Goal: Information Seeking & Learning: Learn about a topic

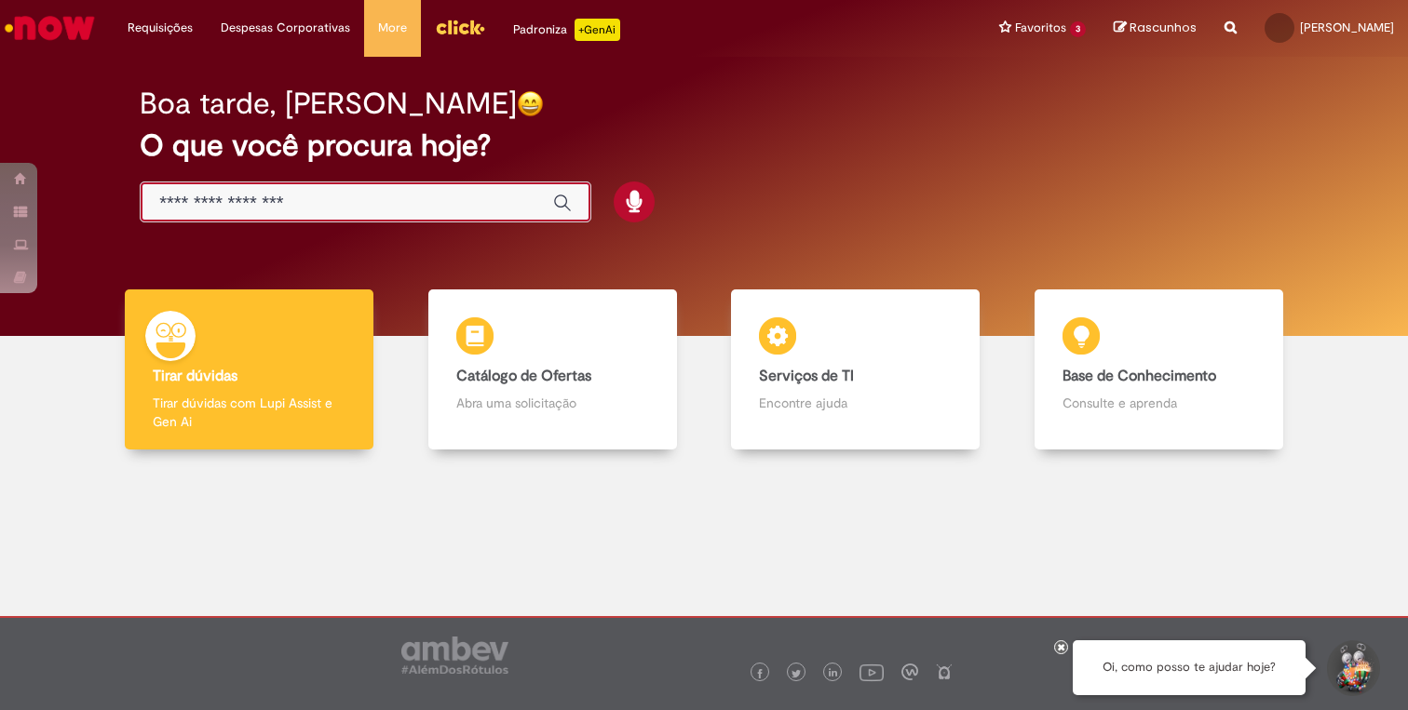
click at [354, 207] on input "Basta digitar aqui" at bounding box center [346, 203] width 375 height 21
type input "*******"
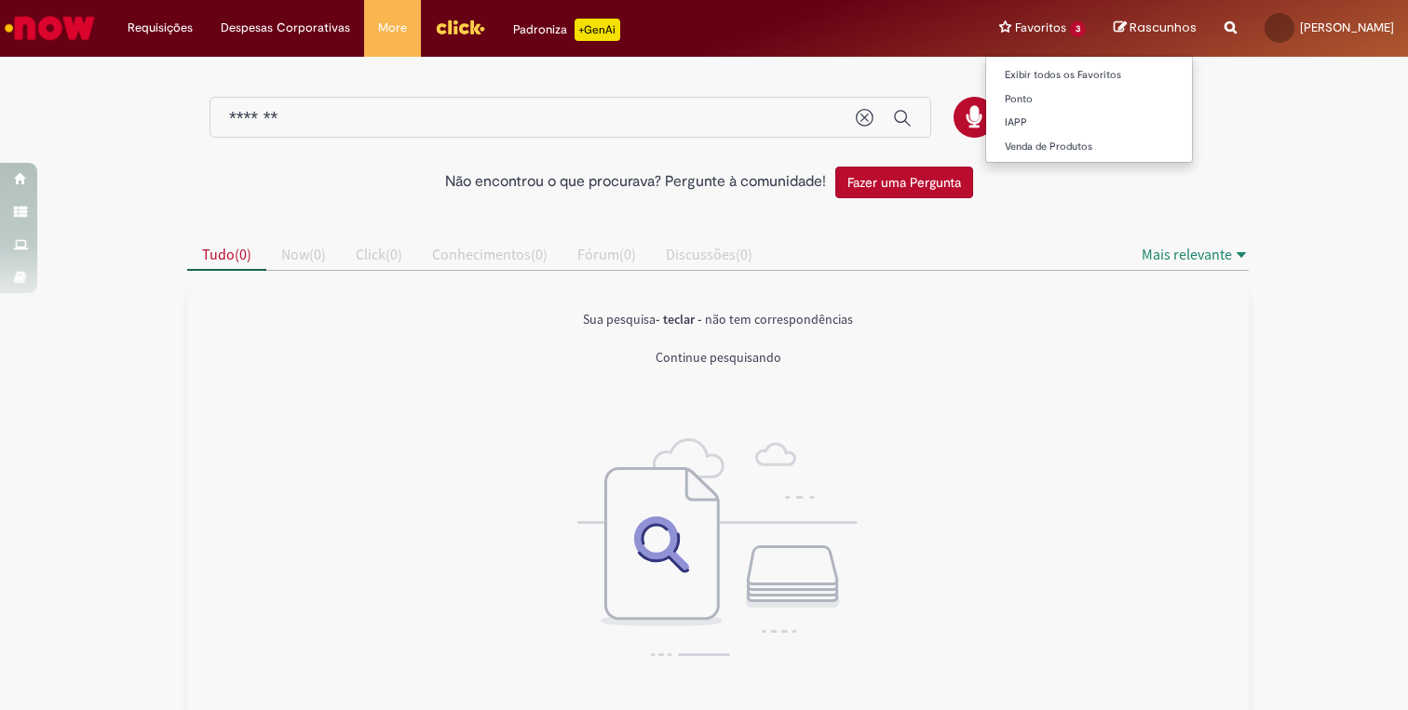
click at [1014, 34] on li "Favoritos 3 Exibir todos os Favoritos Ponto IAPP Venda de Produtos" at bounding box center [1042, 28] width 115 height 56
click at [57, 38] on img "Ir para a Homepage" at bounding box center [50, 27] width 96 height 37
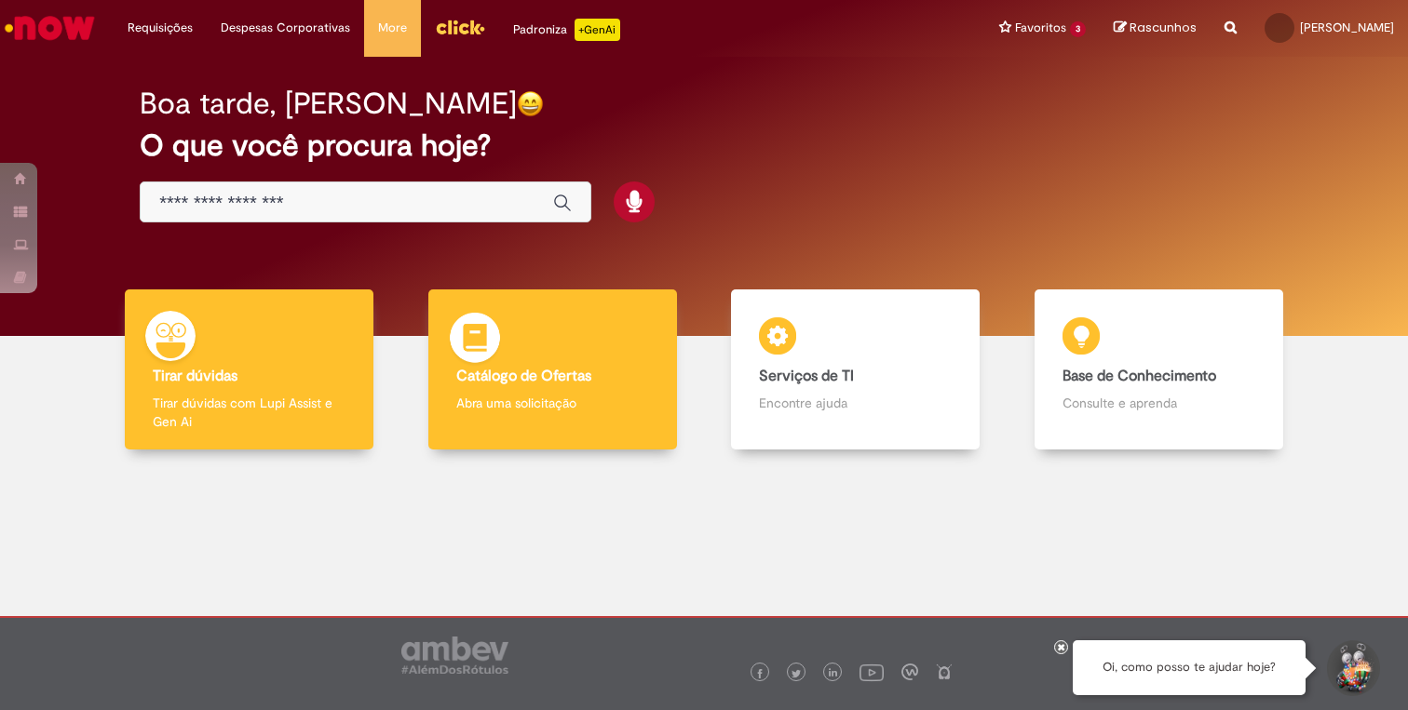
click at [501, 379] on b "Catálogo de Ofertas" at bounding box center [523, 376] width 135 height 19
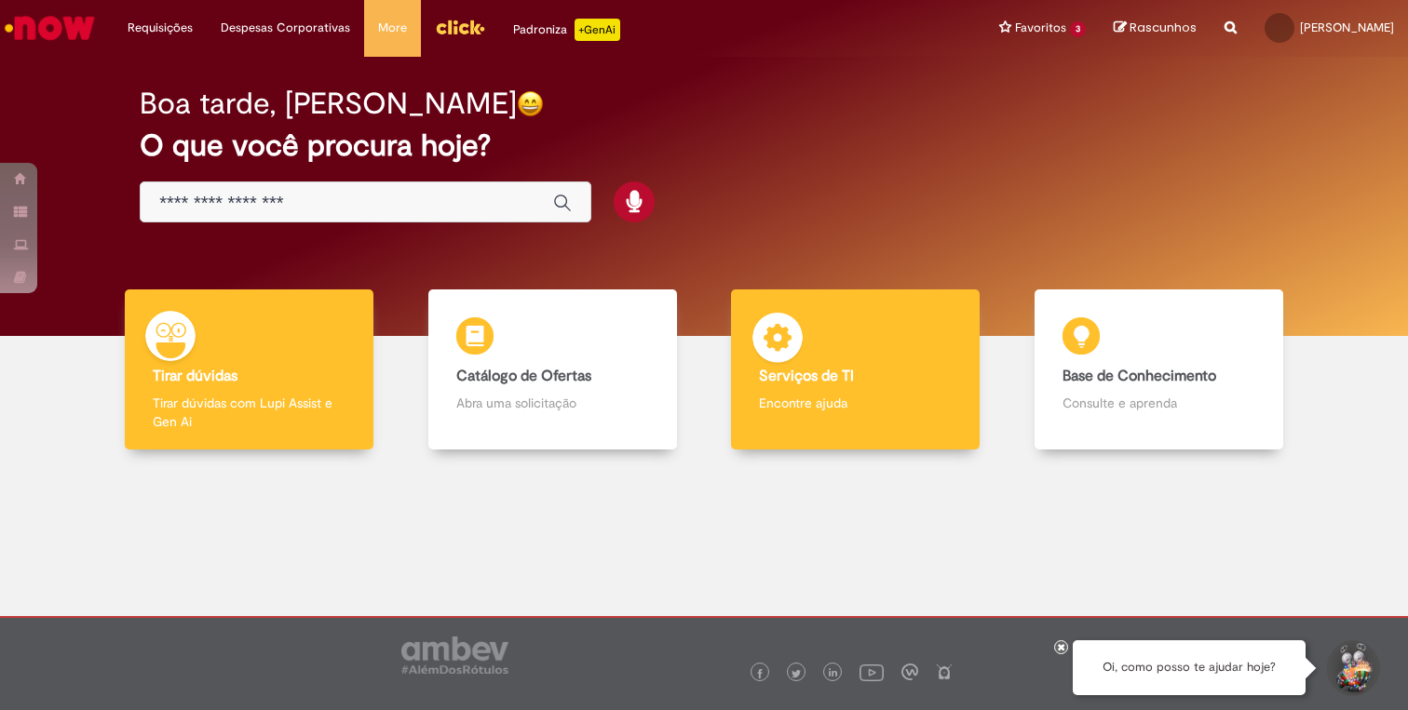
click at [820, 365] on div "Serviços de TI Serviços de TI Encontre ajuda" at bounding box center [855, 370] width 249 height 161
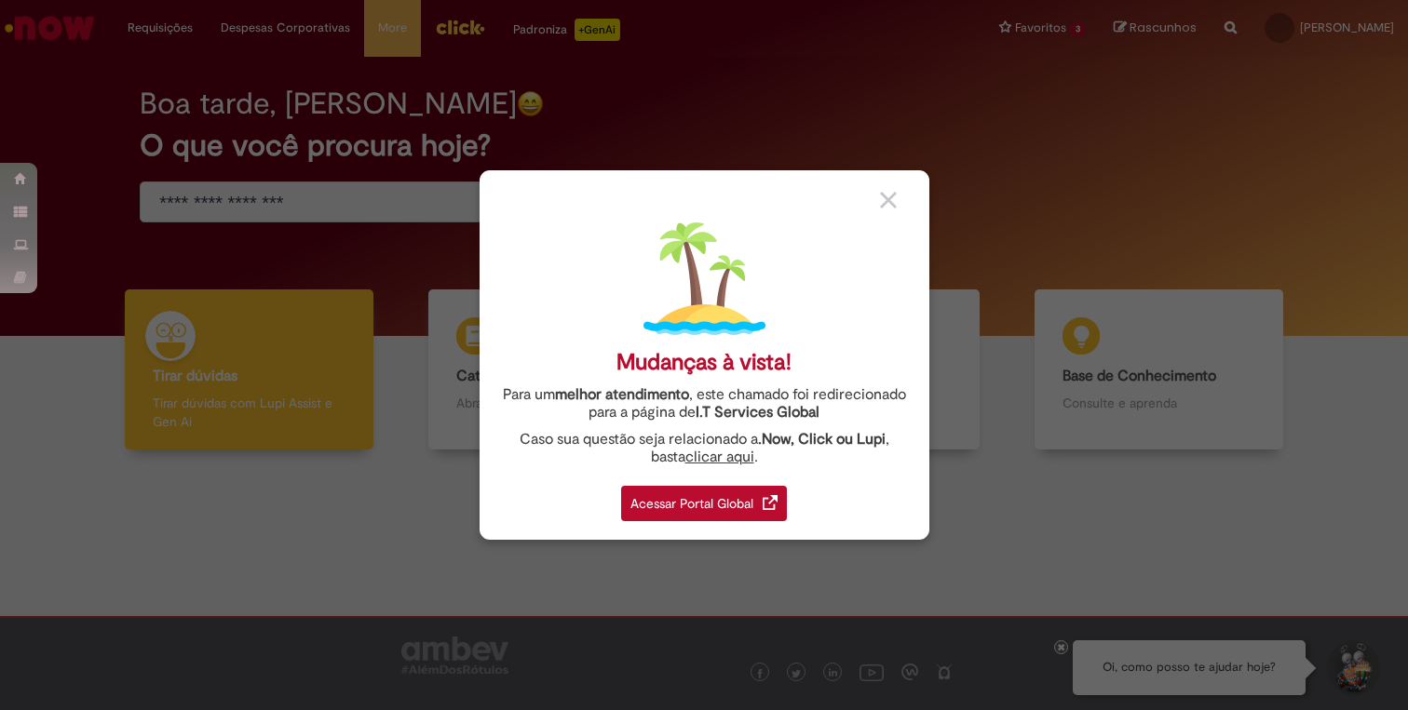
click at [741, 500] on div "Acessar Portal Global" at bounding box center [704, 503] width 166 height 35
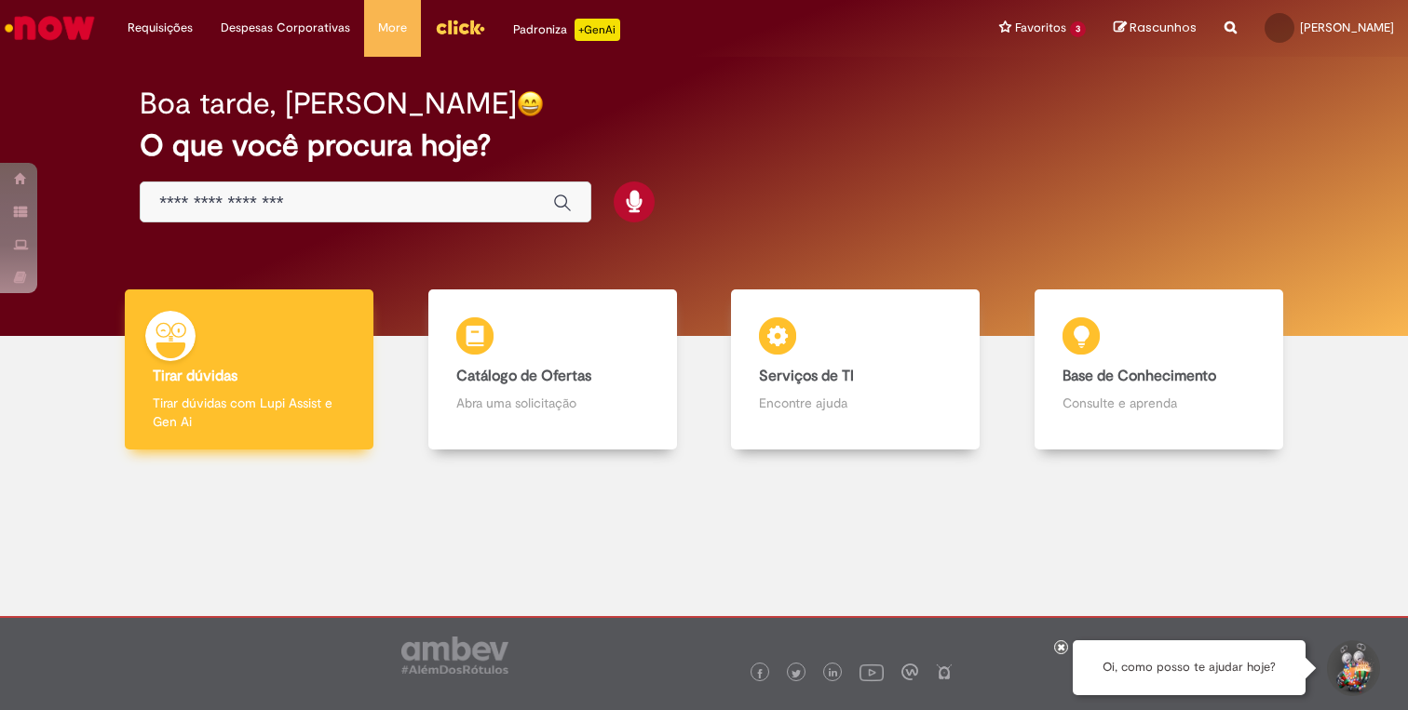
click at [336, 401] on p "Tirar dúvidas com Lupi Assist e Gen Ai" at bounding box center [249, 412] width 193 height 37
